Goal: Task Accomplishment & Management: Manage account settings

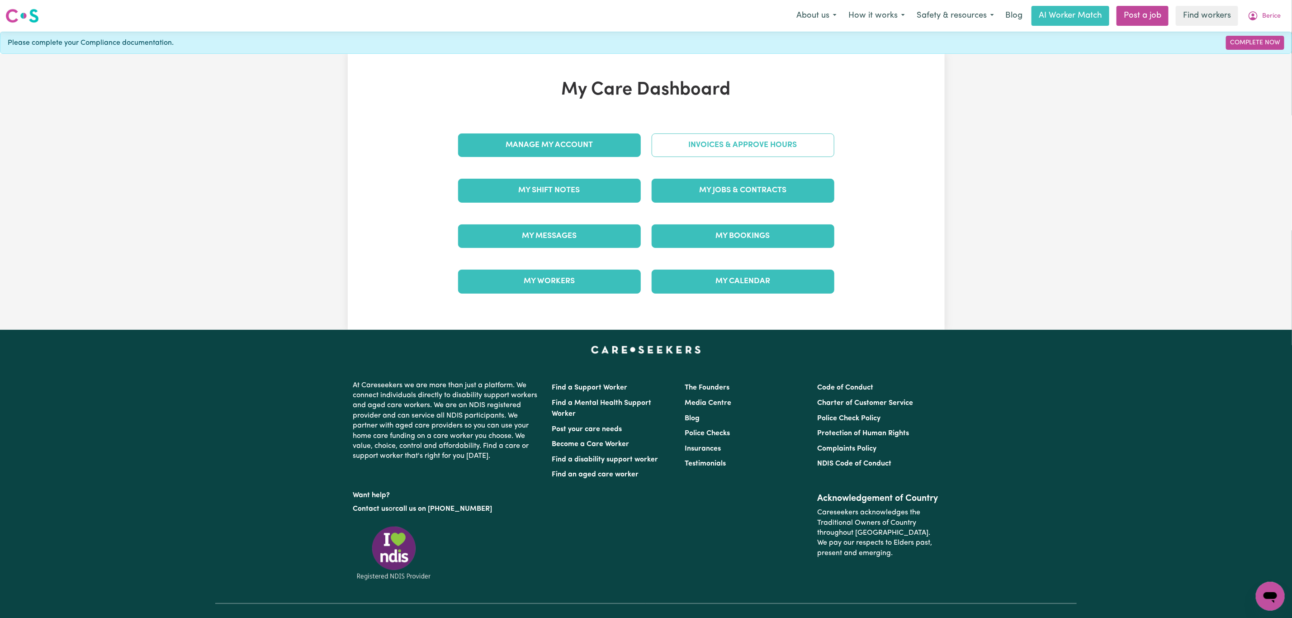
click at [693, 136] on link "Invoices & Approve Hours" at bounding box center [743, 145] width 183 height 24
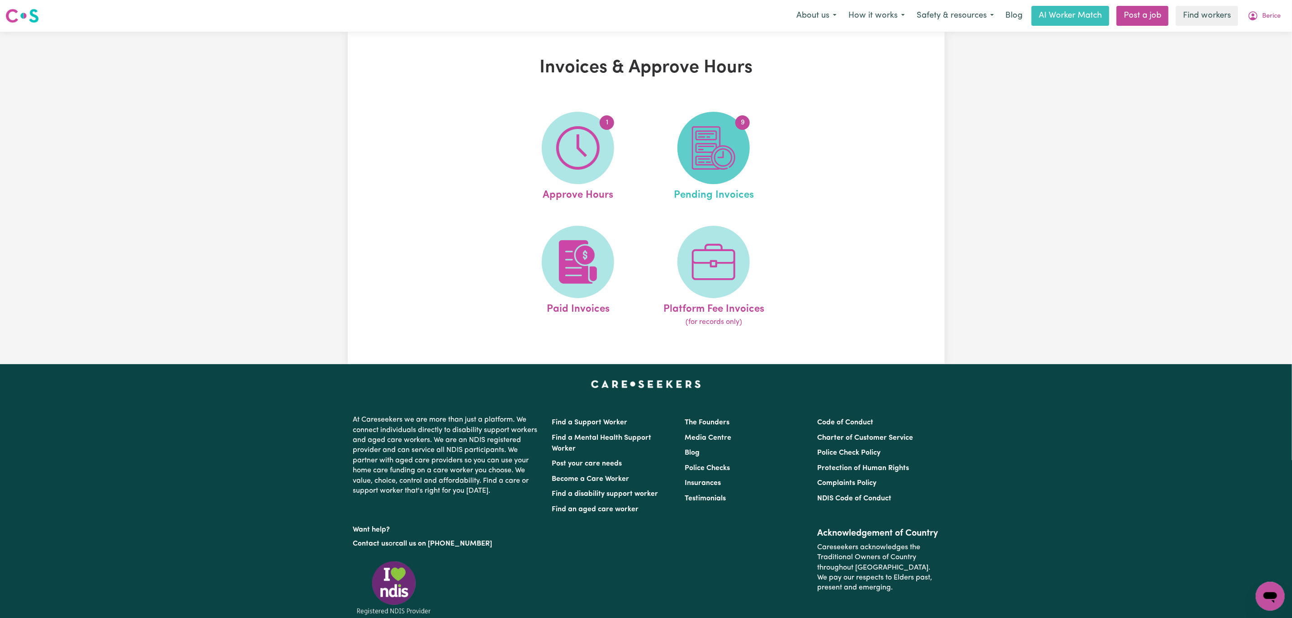
click at [716, 155] on img at bounding box center [713, 147] width 43 height 43
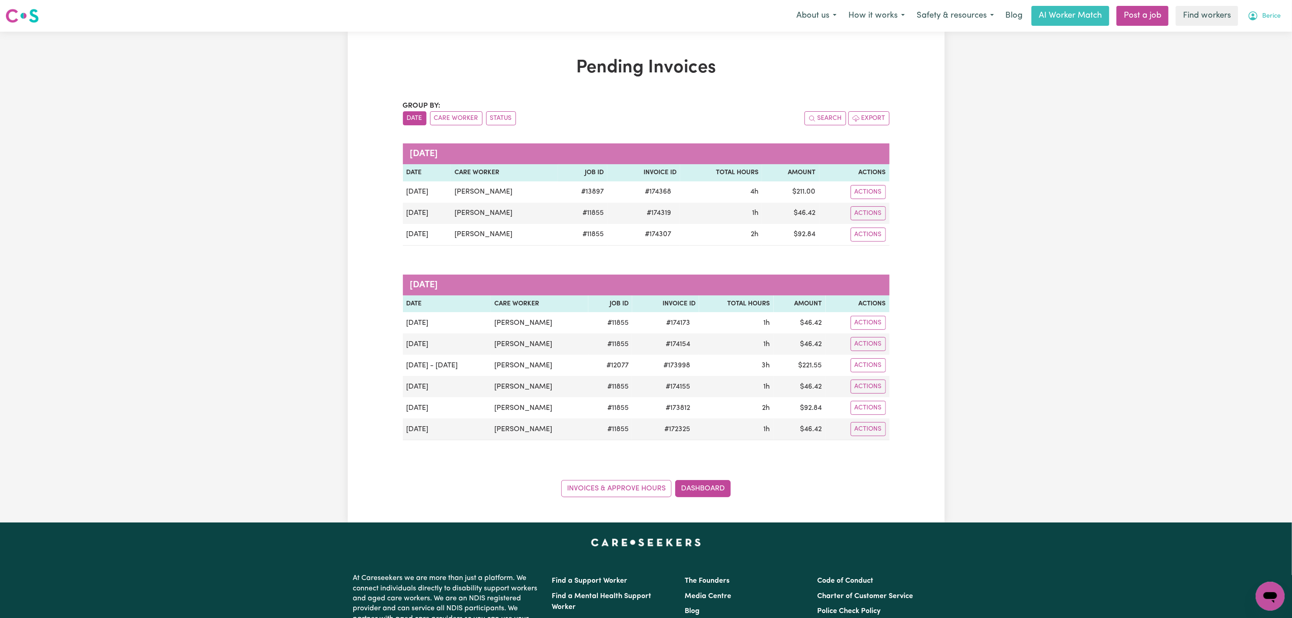
click at [1270, 10] on button "Berice" at bounding box center [1264, 15] width 45 height 19
click at [1253, 47] on link "Logout" at bounding box center [1249, 51] width 71 height 17
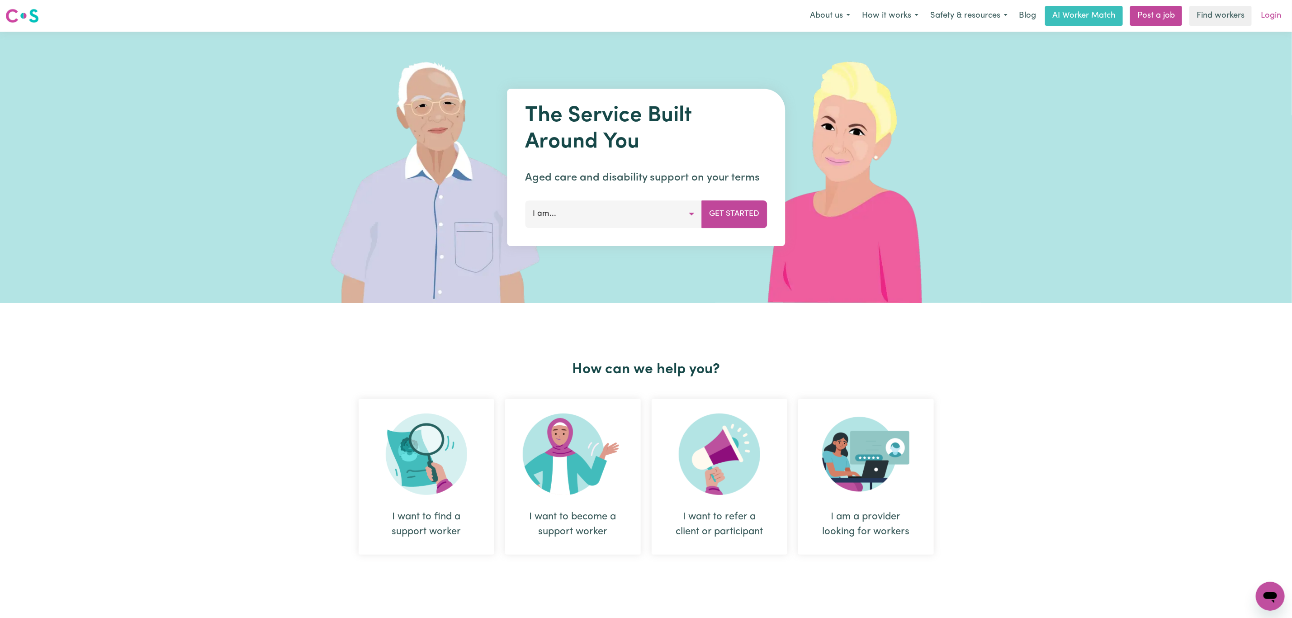
click at [1267, 9] on link "Login" at bounding box center [1270, 16] width 31 height 20
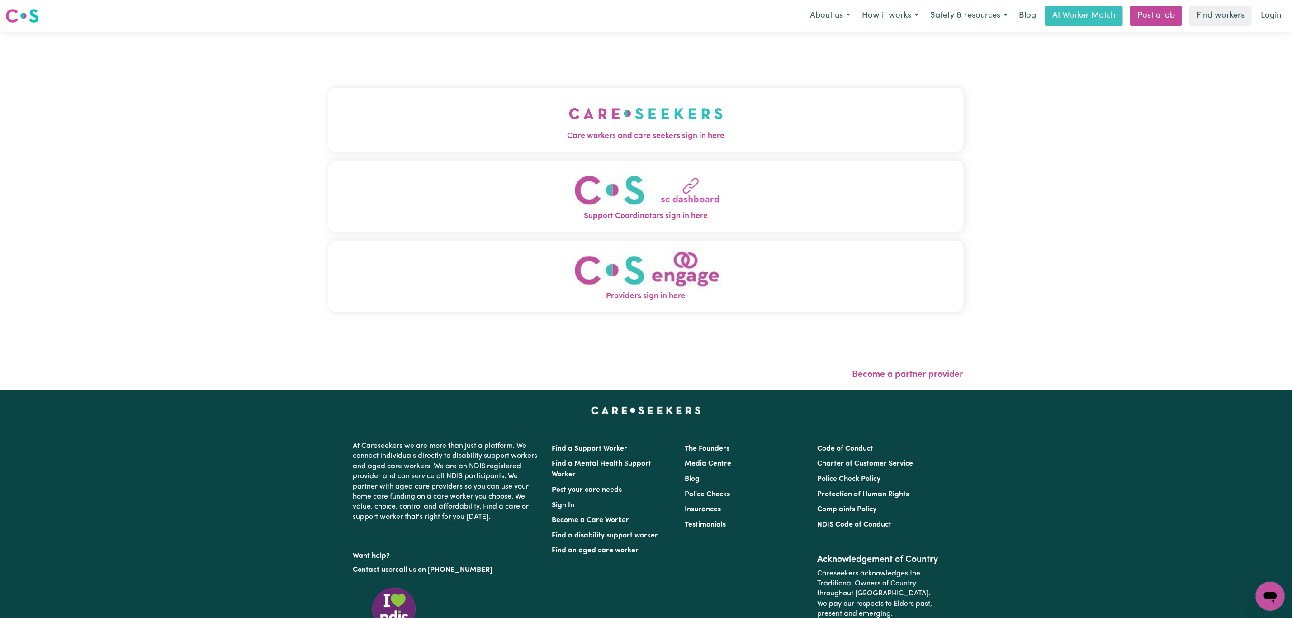
click at [629, 99] on img "Care workers and care seekers sign in here" at bounding box center [646, 113] width 154 height 33
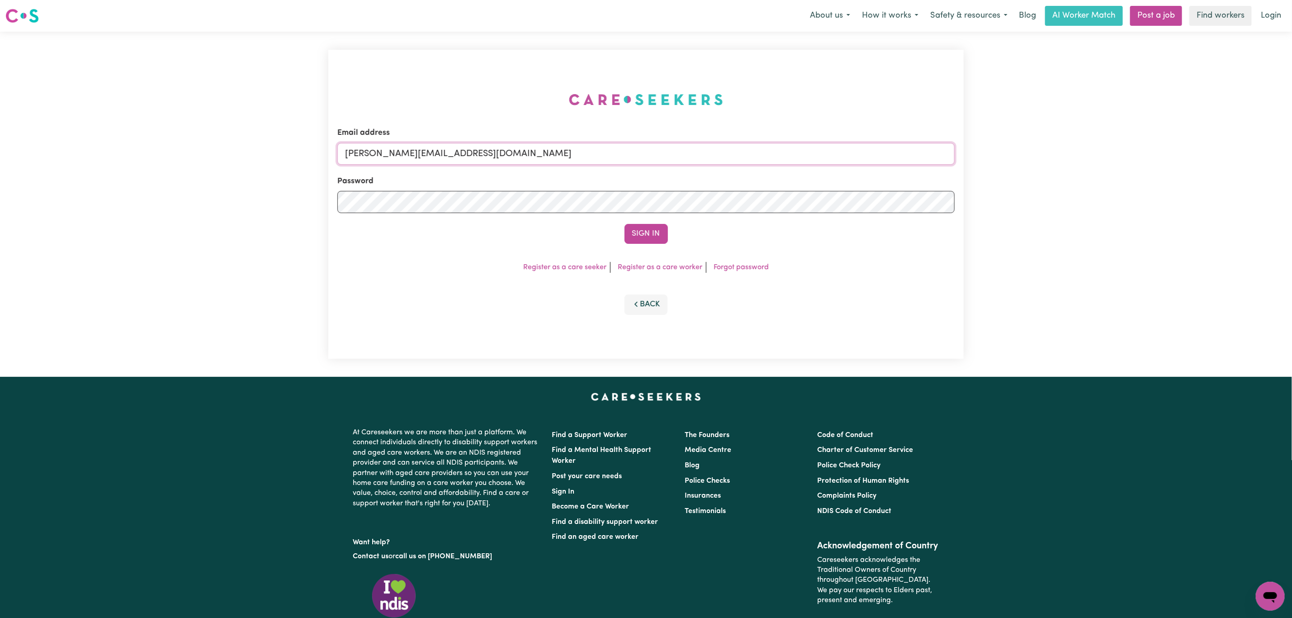
click at [513, 156] on input "[PERSON_NAME][EMAIL_ADDRESS][DOMAIN_NAME]" at bounding box center [645, 154] width 617 height 22
drag, startPoint x: 392, startPoint y: 152, endPoint x: 582, endPoint y: 152, distance: 190.4
click at [582, 152] on input "[EMAIL_ADDRESS][PERSON_NAME][DOMAIN_NAME]" at bounding box center [645, 154] width 617 height 22
type input "superuser~[EMAIL_ADDRESS][DOMAIN_NAME]"
click at [642, 235] on button "Sign In" at bounding box center [645, 234] width 43 height 20
